Goal: Book appointment/travel/reservation

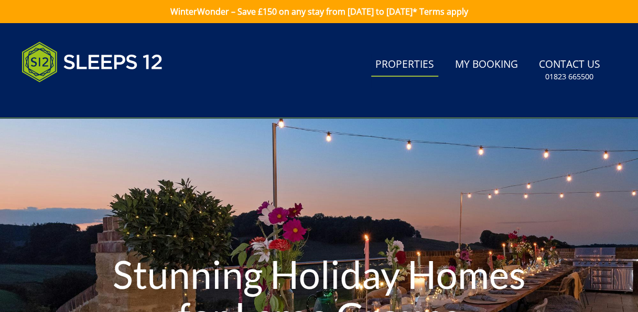
click at [414, 61] on link "Properties" at bounding box center [404, 65] width 67 height 24
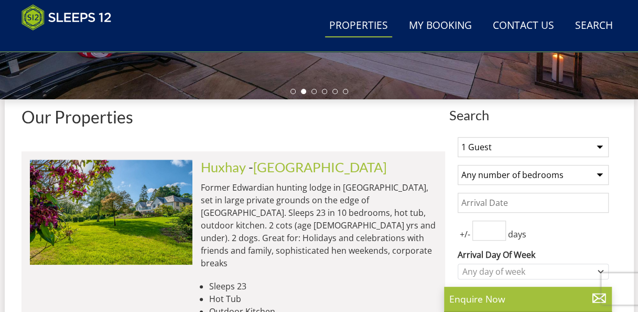
scroll to position [327, 0]
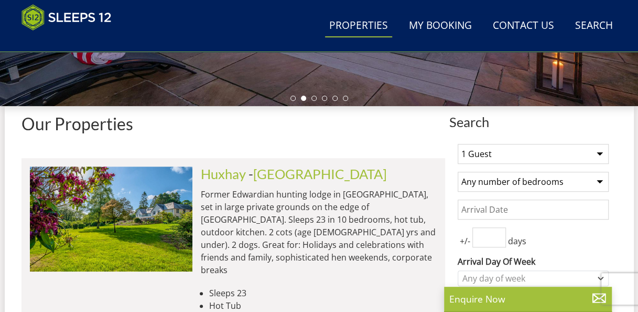
click at [511, 151] on select "1 Guest 2 Guests 3 Guests 4 Guests 5 Guests 6 Guests 7 Guests 8 Guests 9 Guests…" at bounding box center [533, 154] width 151 height 20
select select "9"
click at [458, 148] on select "1 Guest 2 Guests 3 Guests 4 Guests 5 Guests 6 Guests 7 Guests 8 Guests 9 Guests…" at bounding box center [533, 154] width 151 height 20
click at [499, 187] on select "Any number of bedrooms 3 Bedrooms 4 Bedrooms 5 Bedrooms 6 Bedrooms 7 Bedrooms 8…" at bounding box center [533, 182] width 151 height 20
select select "5"
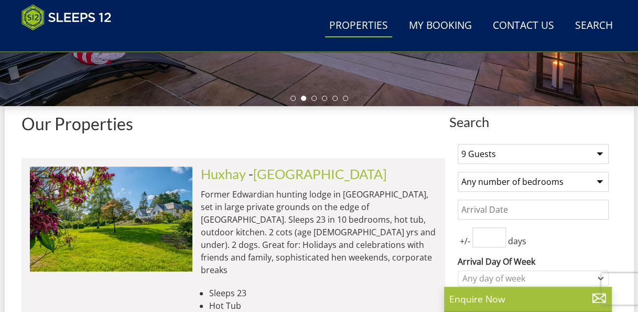
click at [458, 175] on select "Any number of bedrooms 3 Bedrooms 4 Bedrooms 5 Bedrooms 6 Bedrooms 7 Bedrooms 8…" at bounding box center [533, 182] width 151 height 20
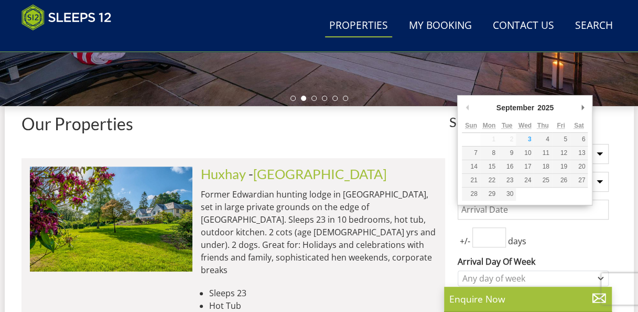
click at [474, 209] on input "Date" at bounding box center [533, 209] width 151 height 20
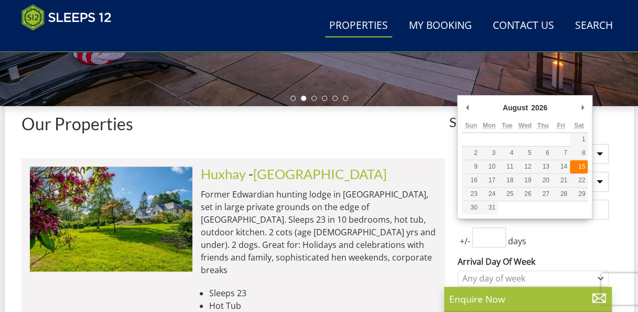
type input "[DATE]"
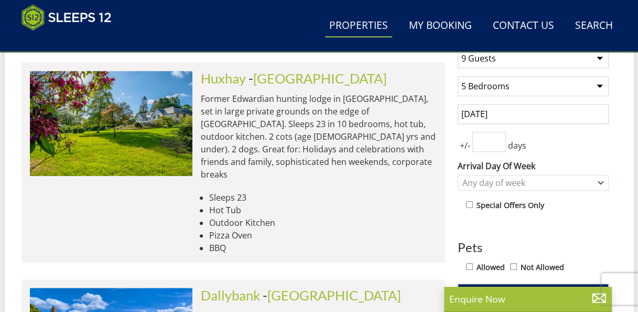
scroll to position [441, 0]
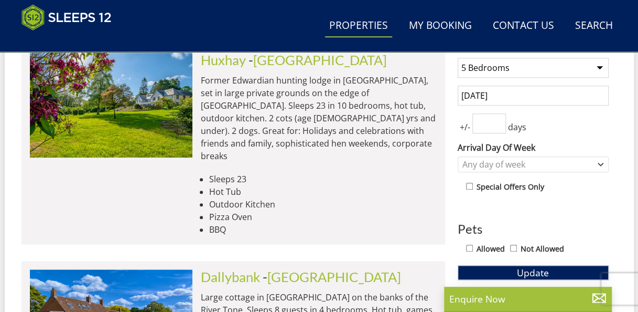
click at [539, 275] on span "Update" at bounding box center [533, 272] width 32 height 13
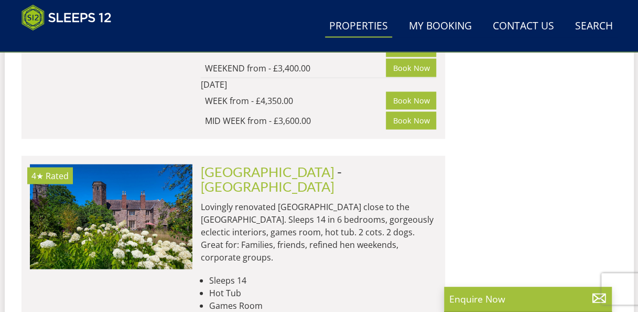
scroll to position [6699, 0]
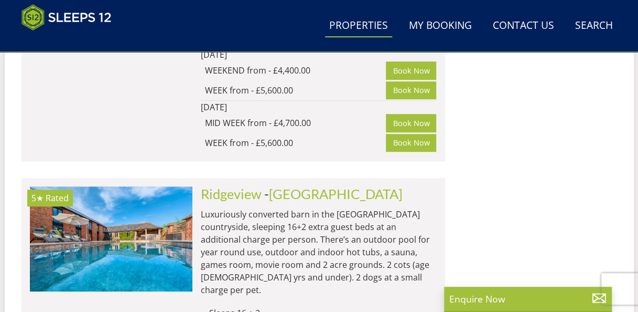
scroll to position [12027, 0]
